Goal: Task Accomplishment & Management: Complete application form

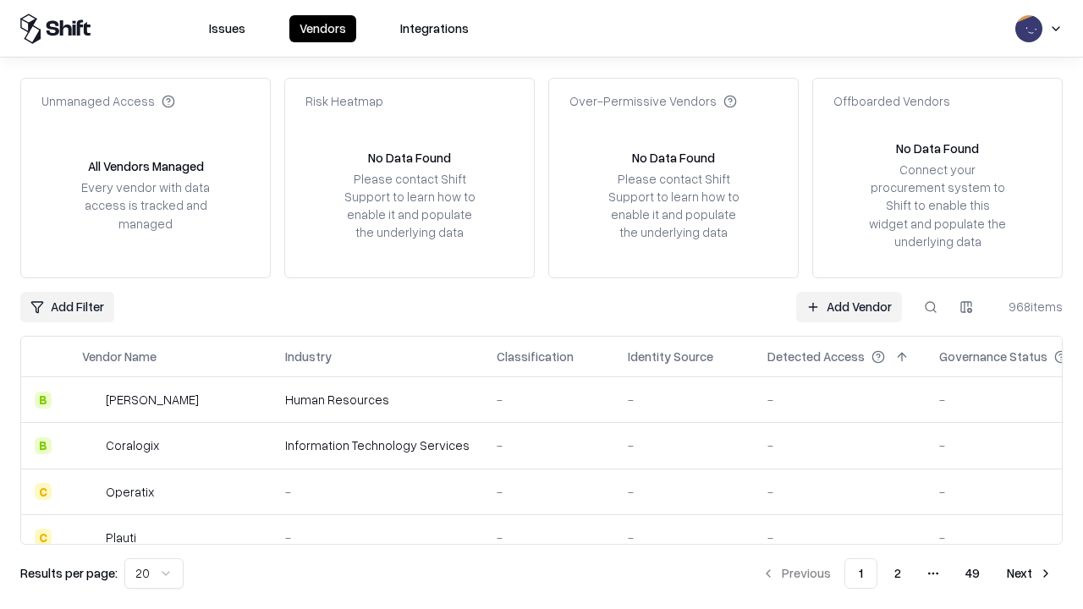
click at [849, 306] on link "Add Vendor" at bounding box center [849, 307] width 106 height 30
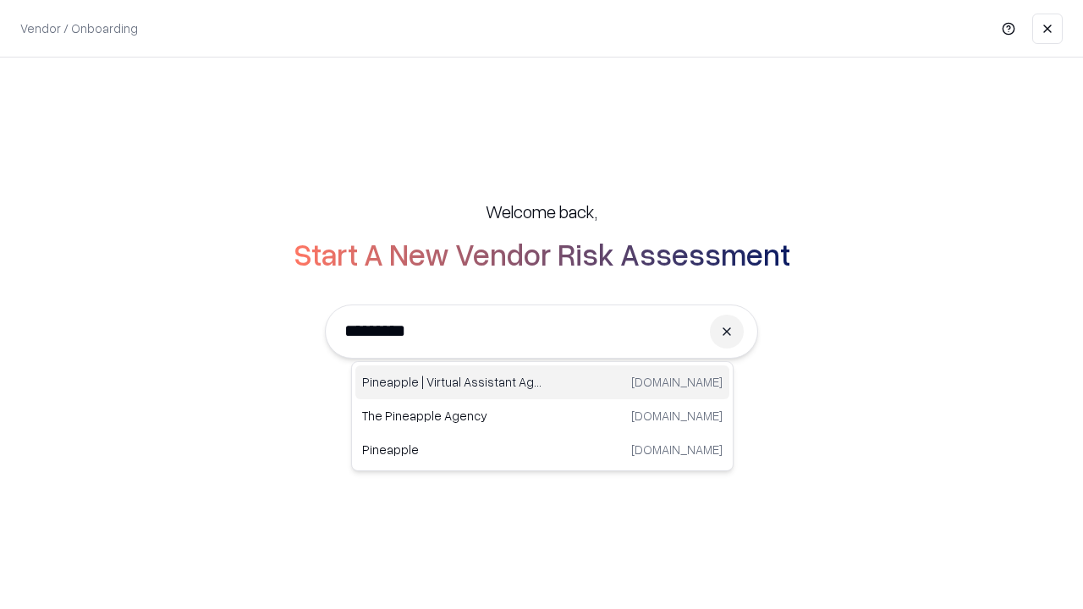
click at [542, 383] on div "Pineapple | Virtual Assistant Agency [DOMAIN_NAME]" at bounding box center [542, 383] width 374 height 34
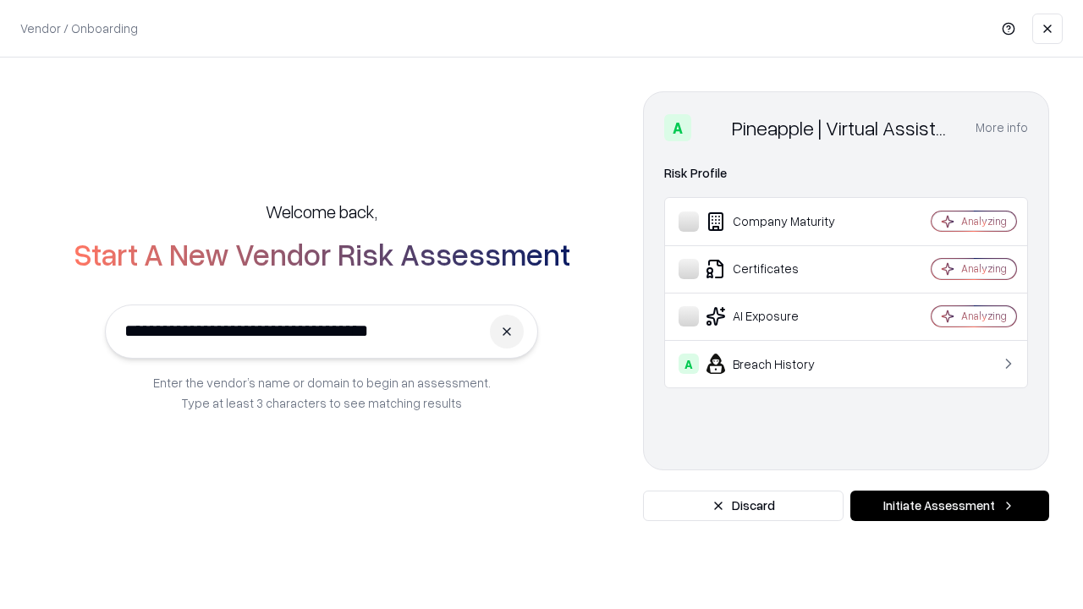
type input "**********"
click at [950, 506] on button "Initiate Assessment" at bounding box center [949, 506] width 199 height 30
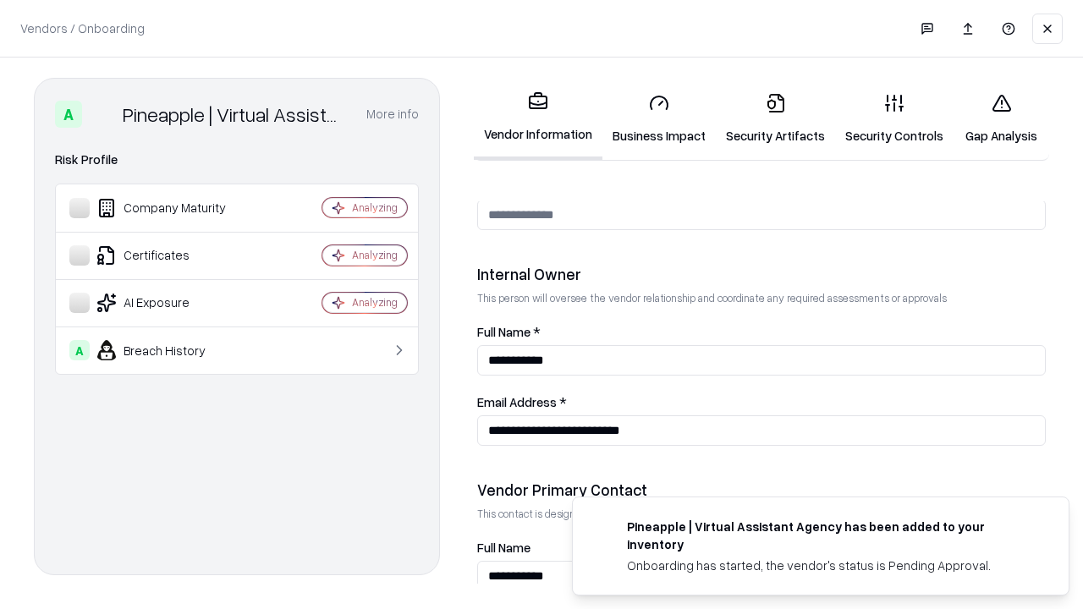
scroll to position [877, 0]
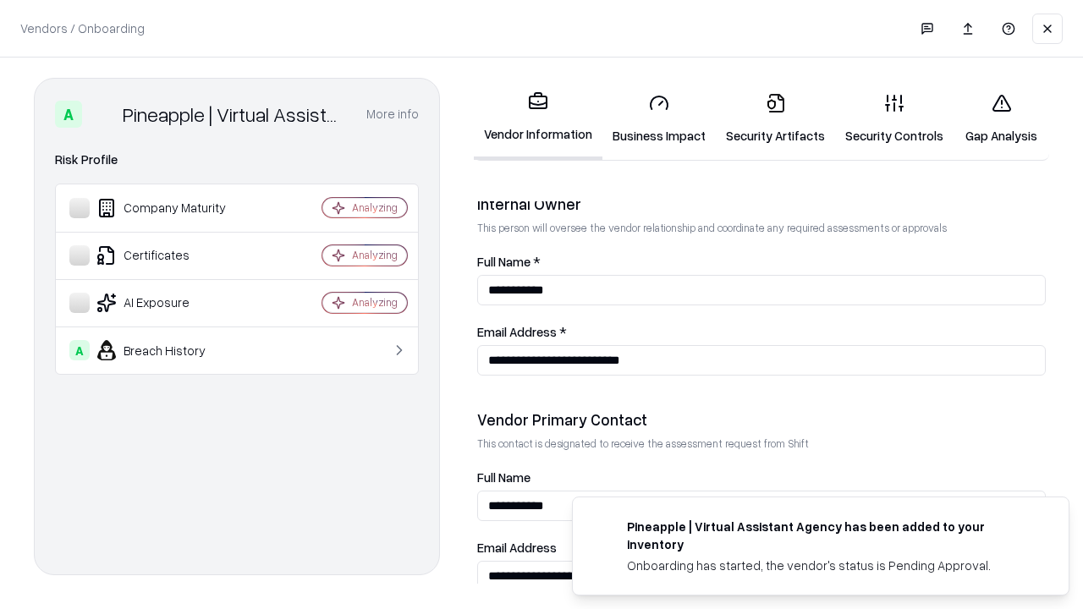
click at [775, 118] on link "Security Artifacts" at bounding box center [775, 119] width 119 height 79
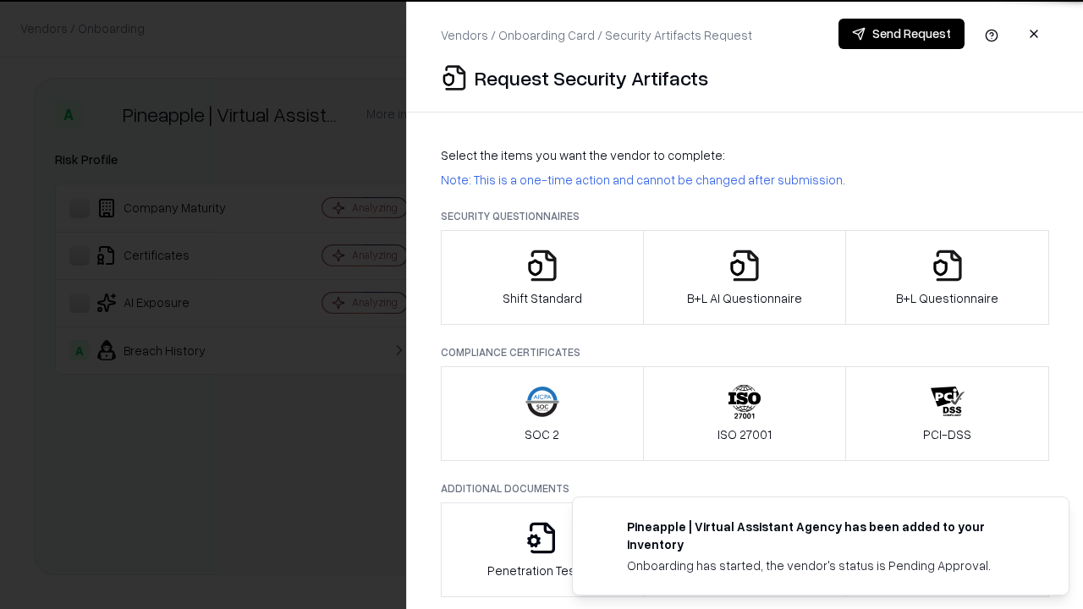
click at [947, 278] on icon "button" at bounding box center [948, 266] width 34 height 34
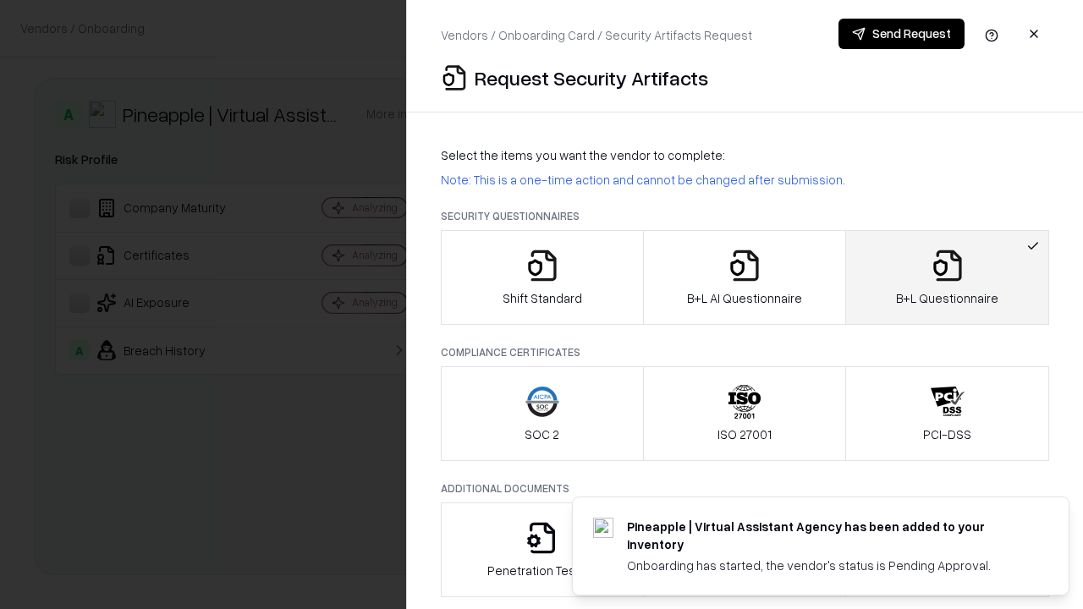
click at [744, 278] on icon "button" at bounding box center [745, 266] width 34 height 34
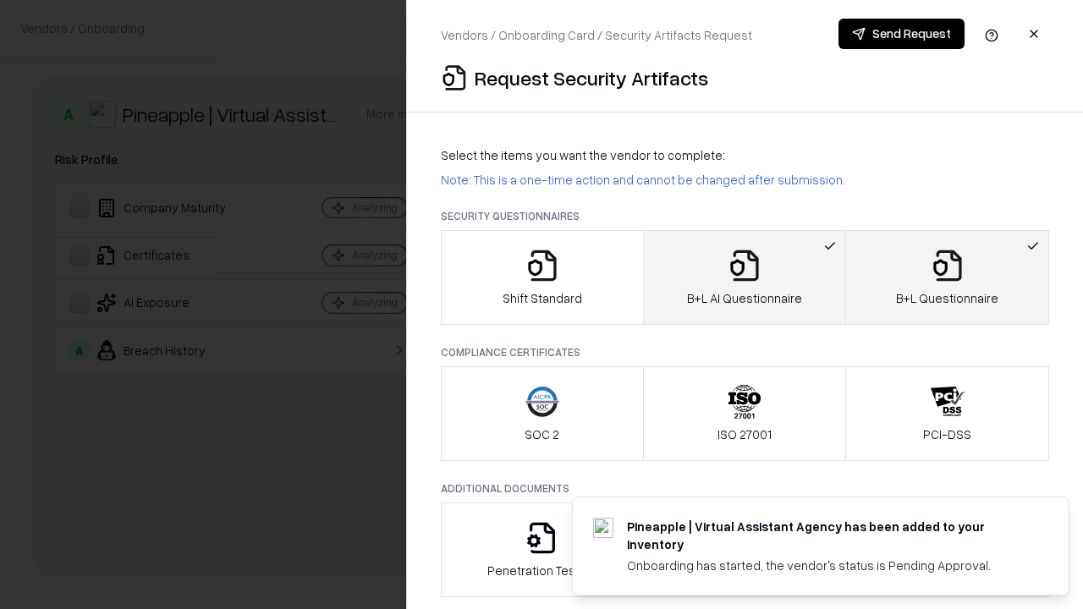
click at [901, 34] on button "Send Request" at bounding box center [902, 34] width 126 height 30
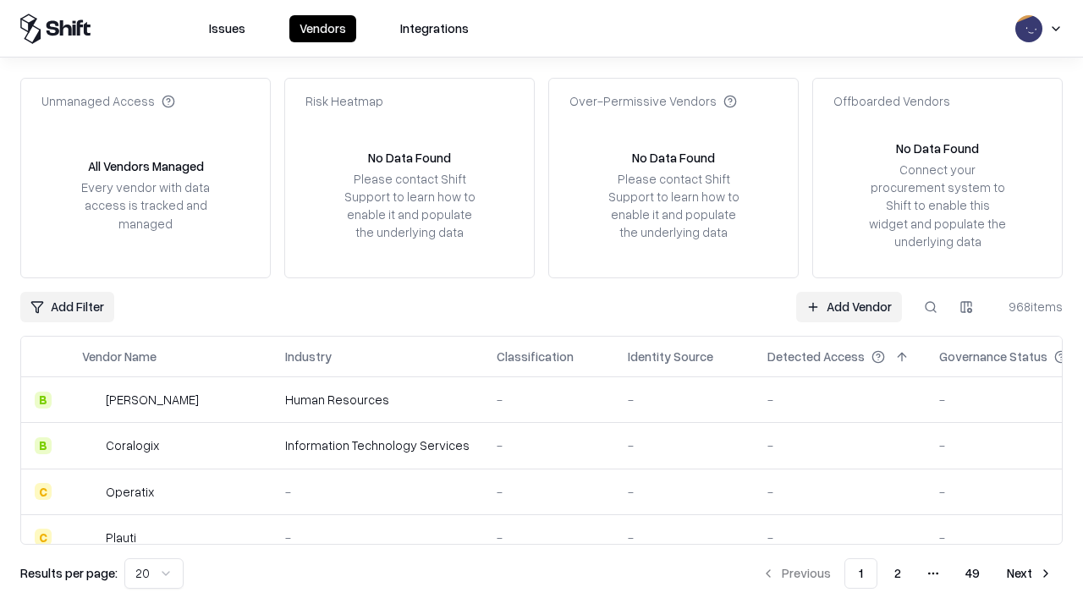
click at [931, 306] on button at bounding box center [931, 307] width 30 height 30
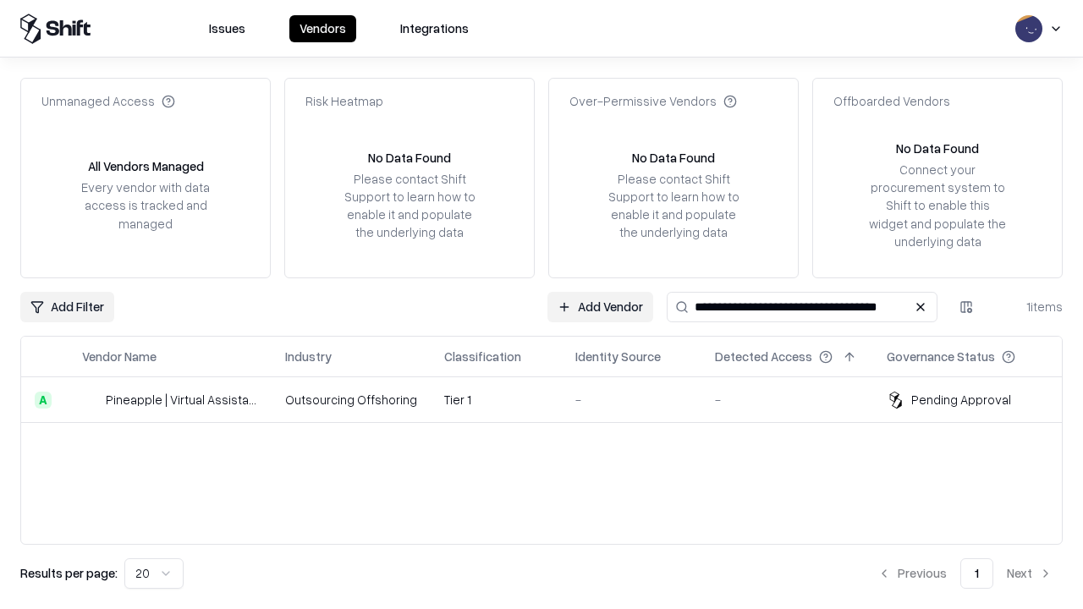
type input "**********"
click at [552, 399] on td "Tier 1" at bounding box center [496, 400] width 131 height 46
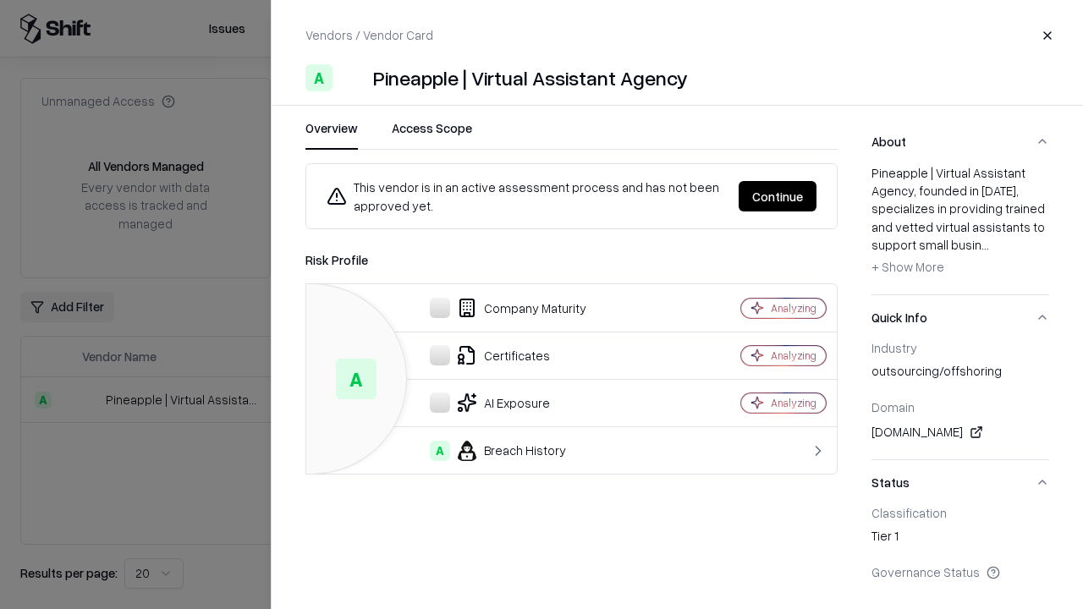
click at [778, 196] on button "Continue" at bounding box center [778, 196] width 78 height 30
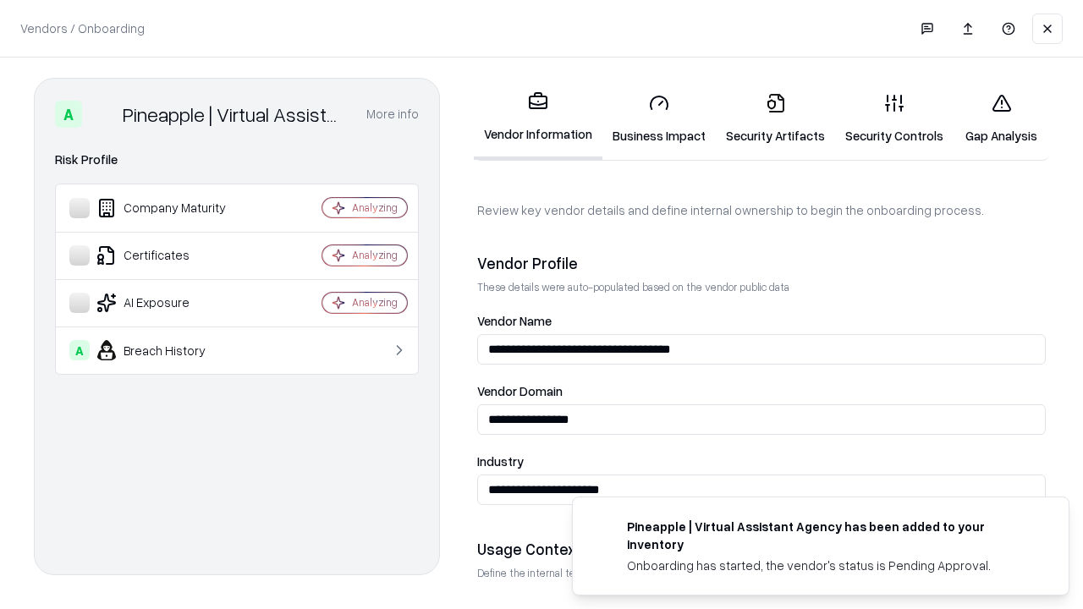
click at [775, 118] on link "Security Artifacts" at bounding box center [775, 119] width 119 height 79
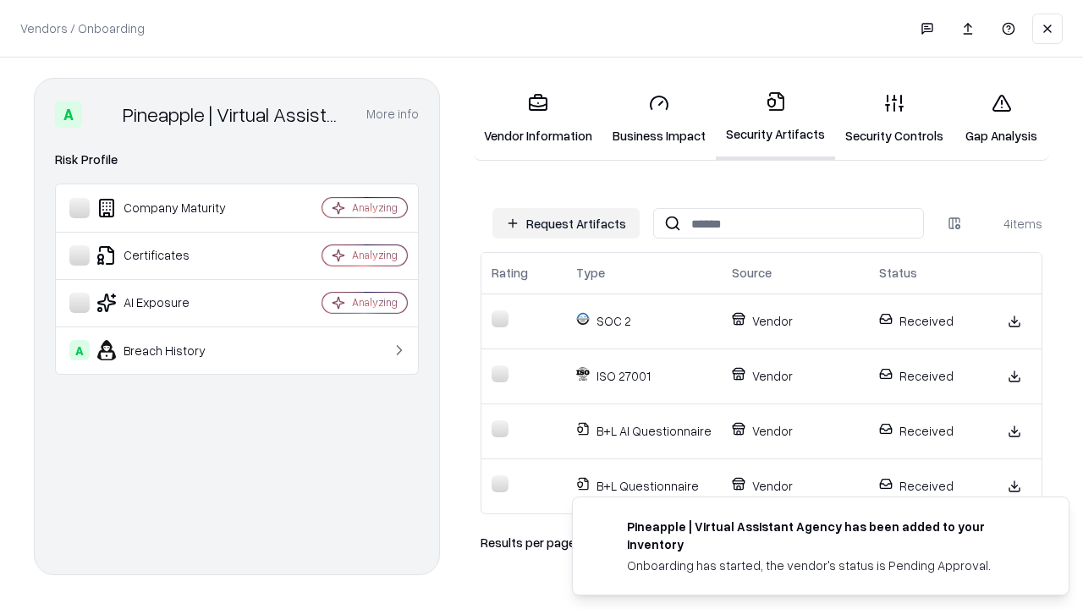
click at [1001, 118] on link "Gap Analysis" at bounding box center [1002, 119] width 96 height 79
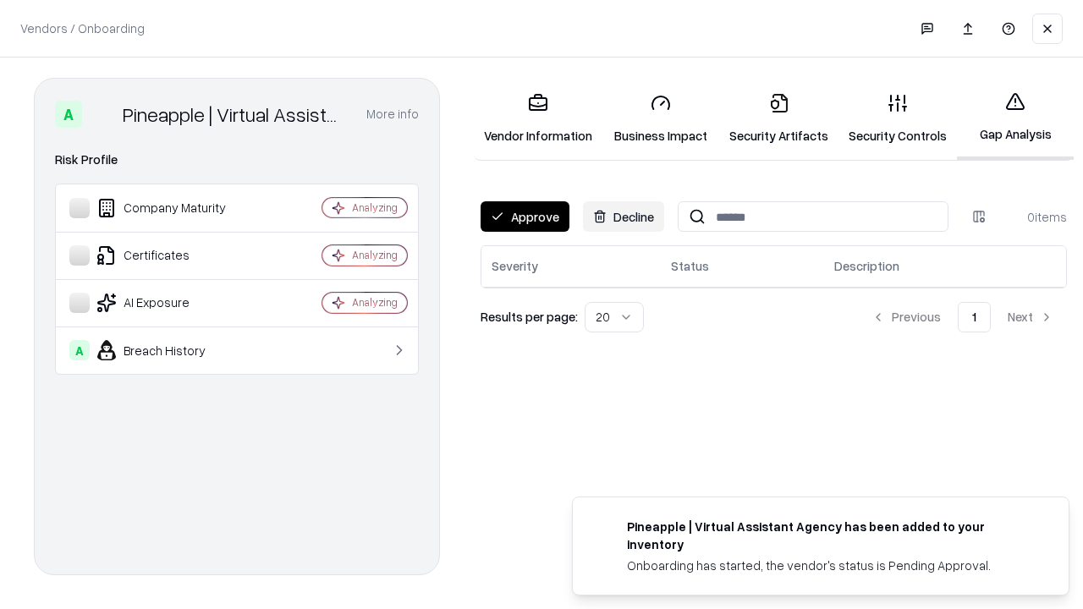
click at [525, 217] on button "Approve" at bounding box center [525, 216] width 89 height 30
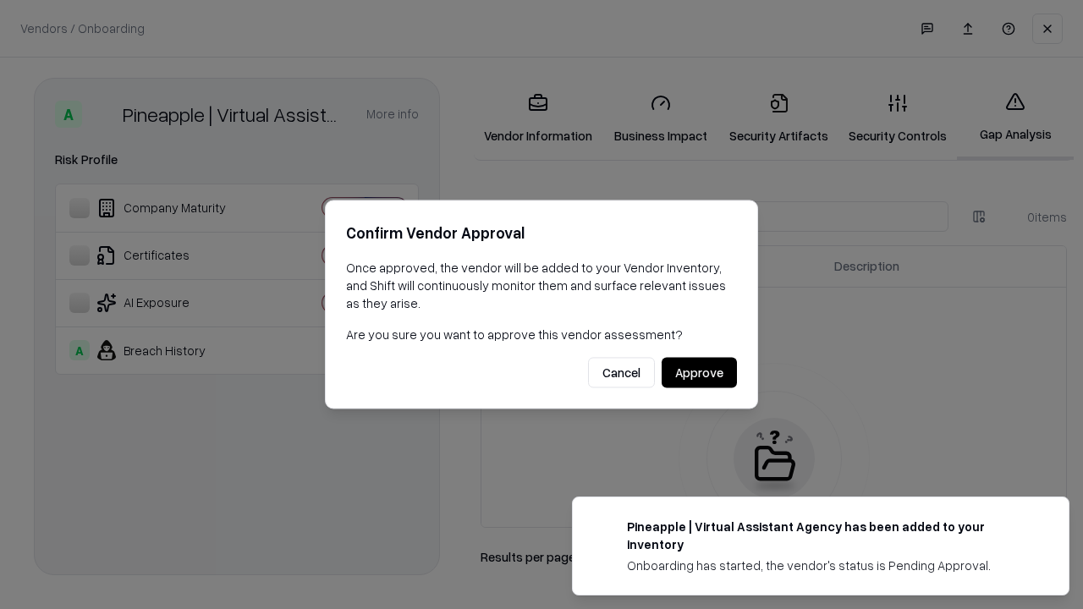
click at [699, 372] on button "Approve" at bounding box center [699, 373] width 75 height 30
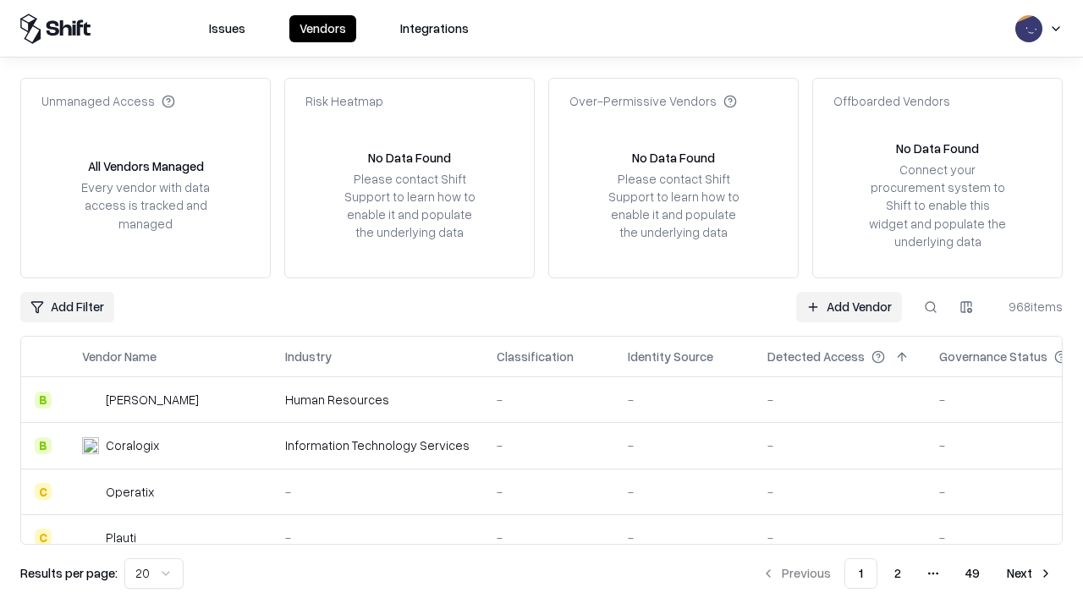
type input "**********"
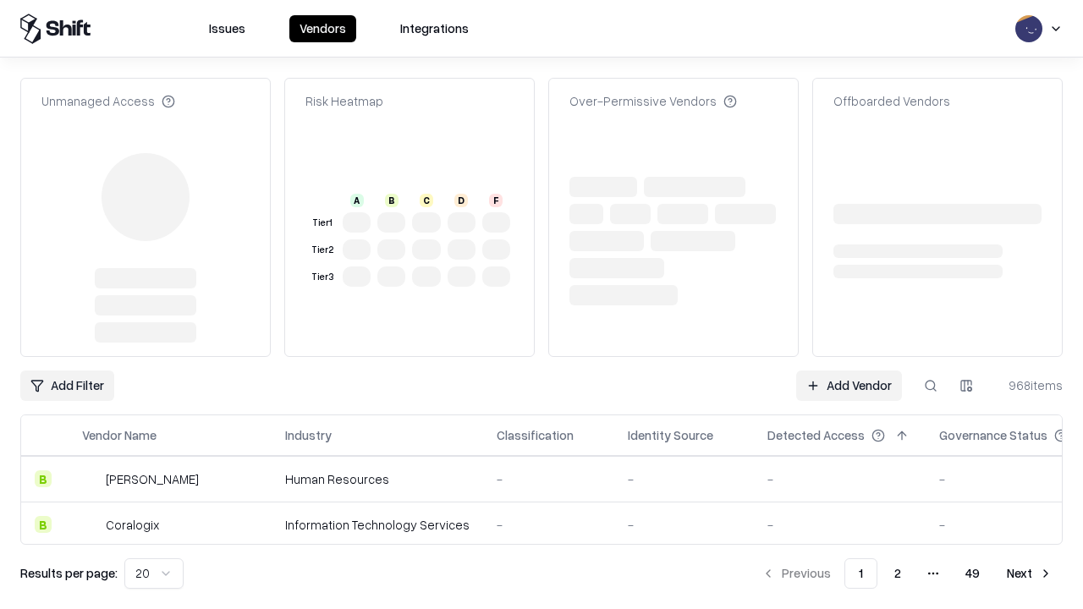
click at [849, 371] on link "Add Vendor" at bounding box center [849, 386] width 106 height 30
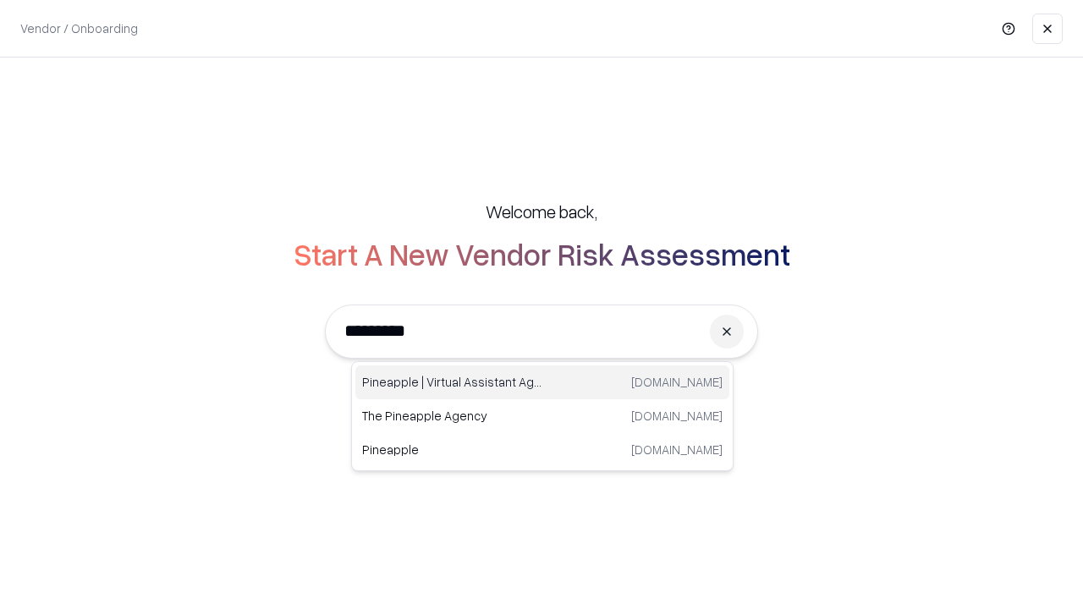
click at [542, 383] on div "Pineapple | Virtual Assistant Agency [DOMAIN_NAME]" at bounding box center [542, 383] width 374 height 34
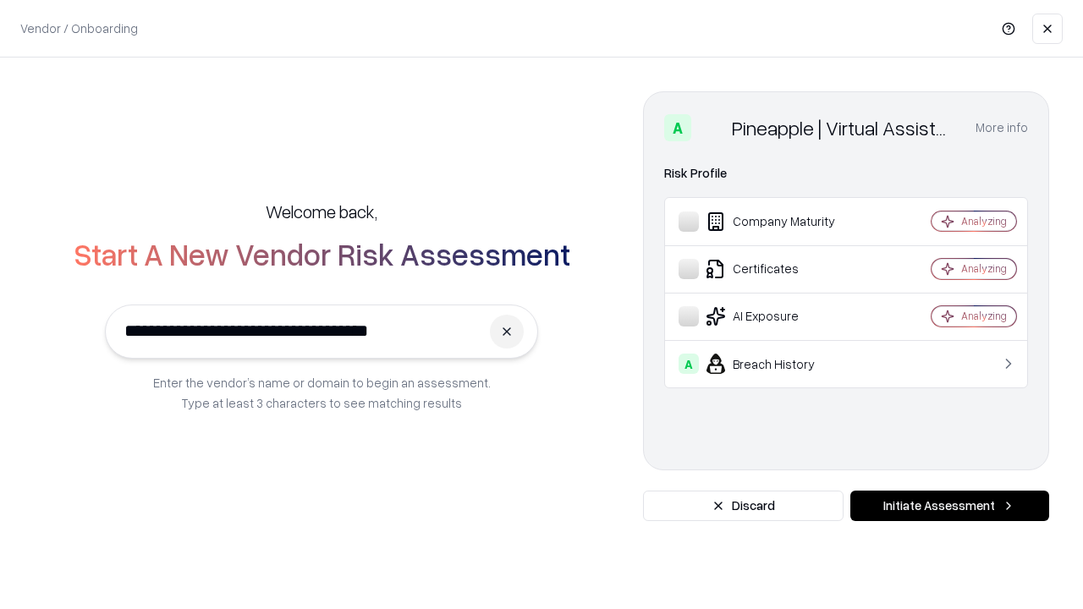
type input "**********"
click at [950, 506] on button "Initiate Assessment" at bounding box center [949, 506] width 199 height 30
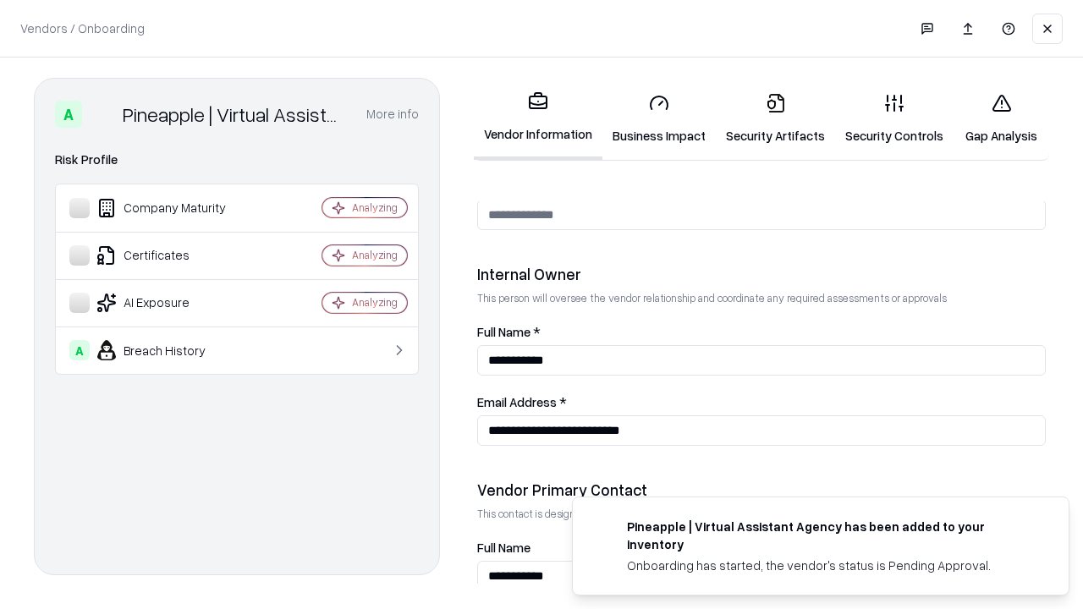
scroll to position [877, 0]
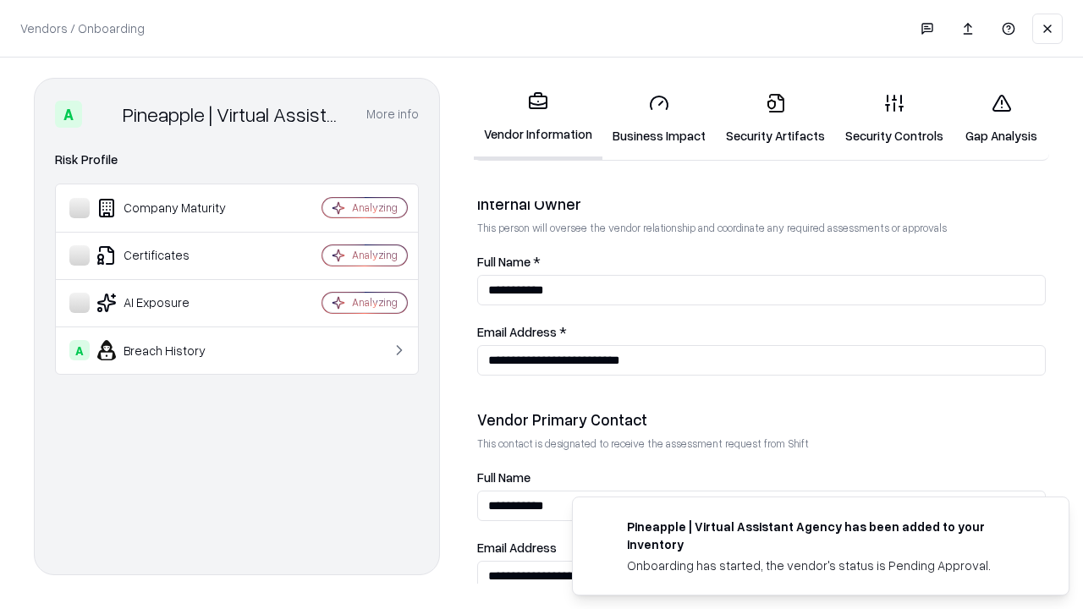
click at [1001, 118] on link "Gap Analysis" at bounding box center [1002, 119] width 96 height 79
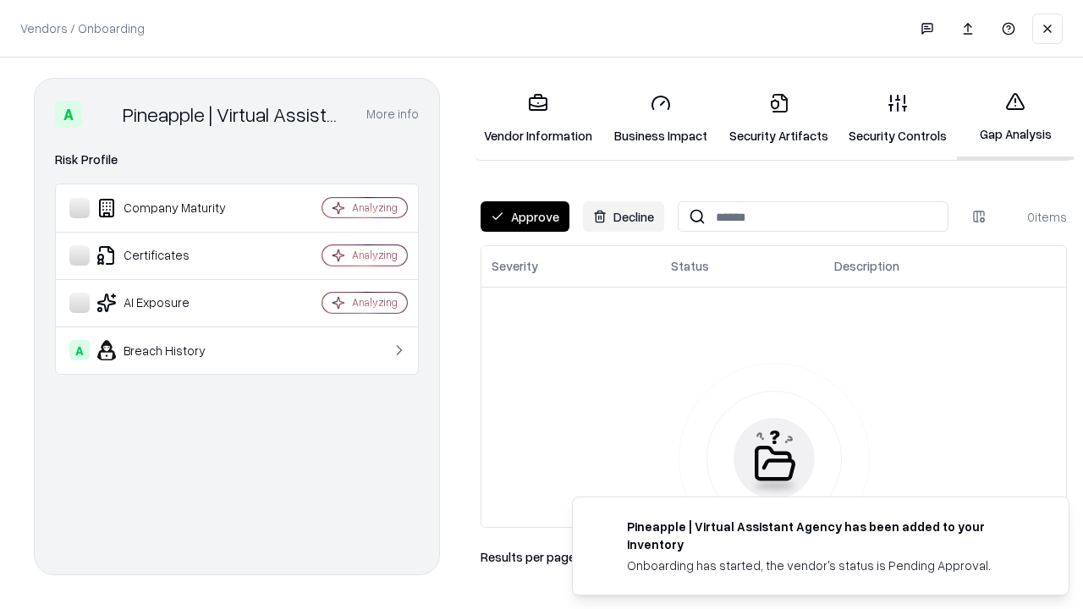
click at [525, 217] on button "Approve" at bounding box center [525, 216] width 89 height 30
